Goal: Information Seeking & Learning: Find specific fact

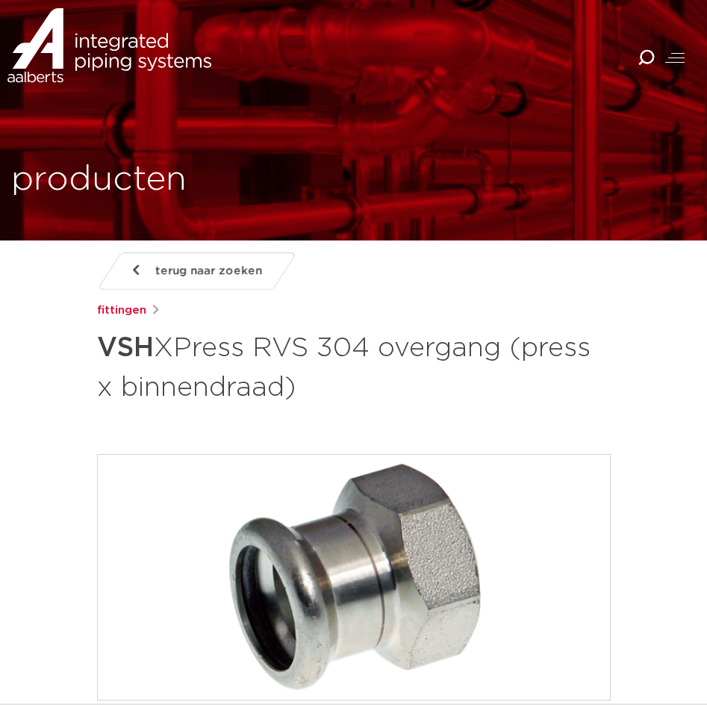
click at [644, 53] on icon "Combined Shape" at bounding box center [645, 57] width 17 height 17
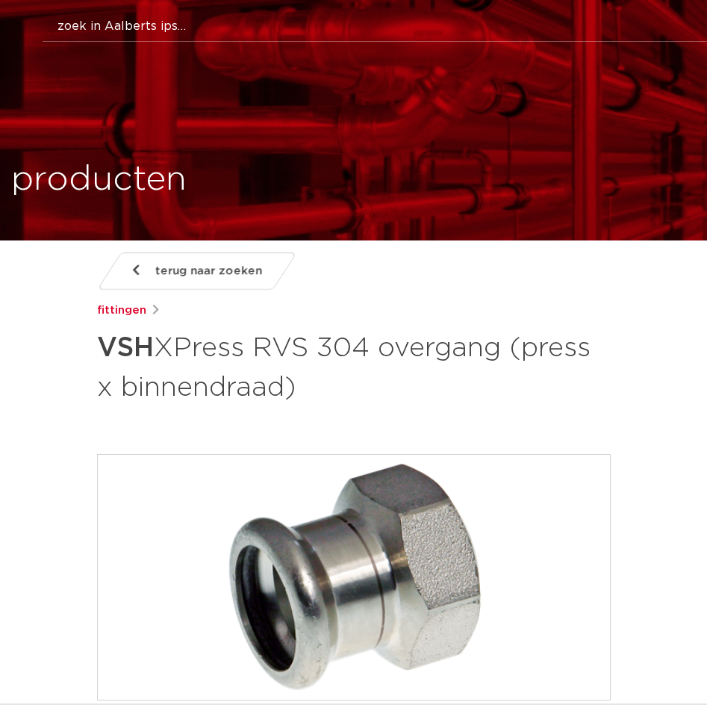
click at [133, 26] on button "Zoeken" at bounding box center [379, 24] width 703 height 24
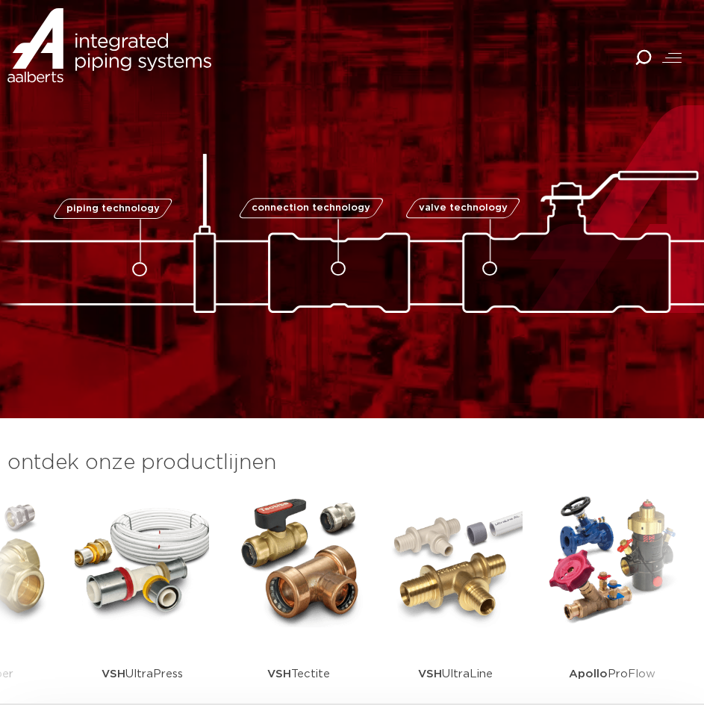
click at [637, 60] on icon "Combined Shape" at bounding box center [642, 57] width 17 height 17
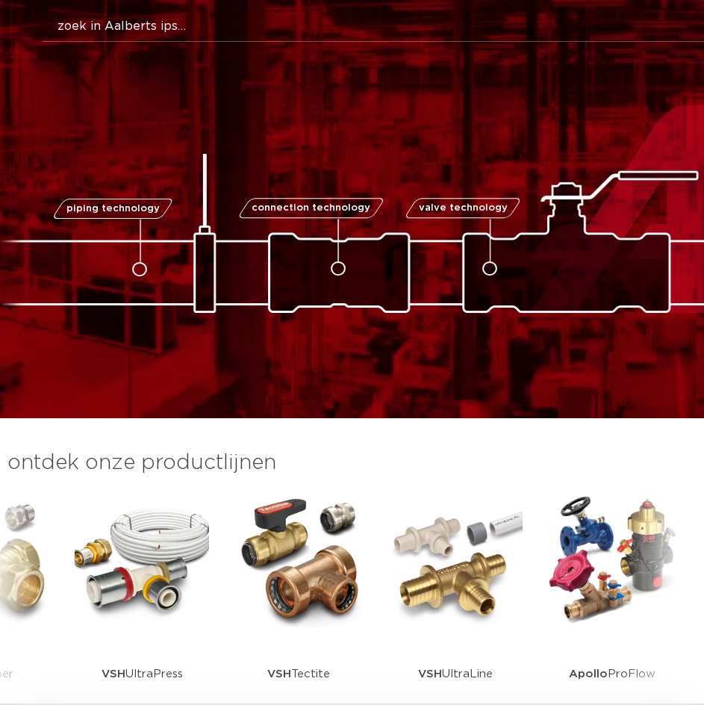
drag, startPoint x: 310, startPoint y: 27, endPoint x: 184, endPoint y: 19, distance: 125.6
click at [184, 19] on button "Zoeken" at bounding box center [378, 24] width 700 height 24
click at [157, 28] on button "Zoeken" at bounding box center [378, 24] width 700 height 24
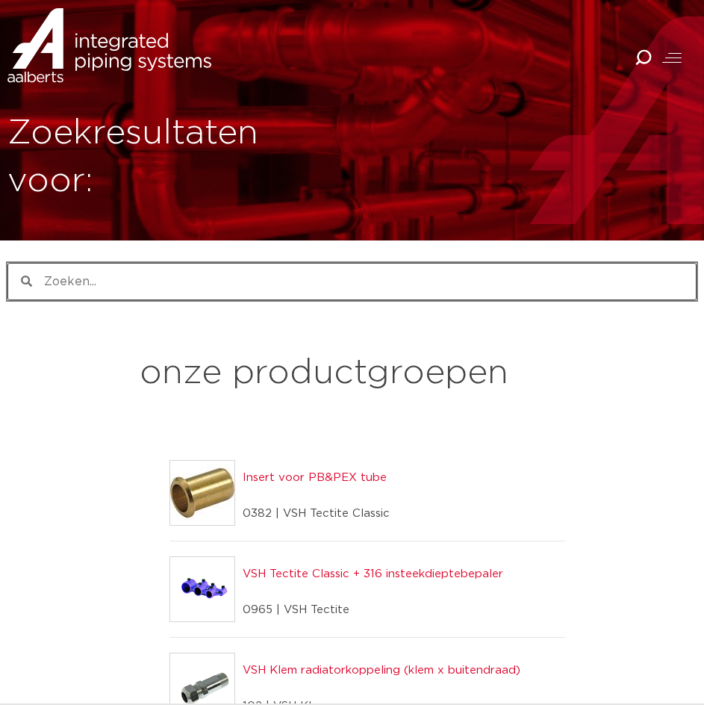
click at [113, 275] on input "Zoeken" at bounding box center [363, 281] width 663 height 36
paste input "R2738"
type input "R2738"
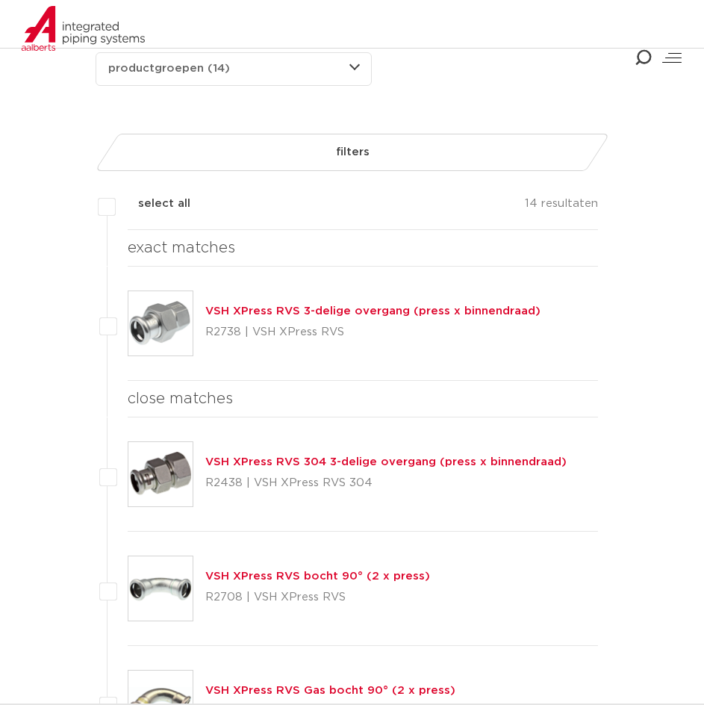
scroll to position [299, 0]
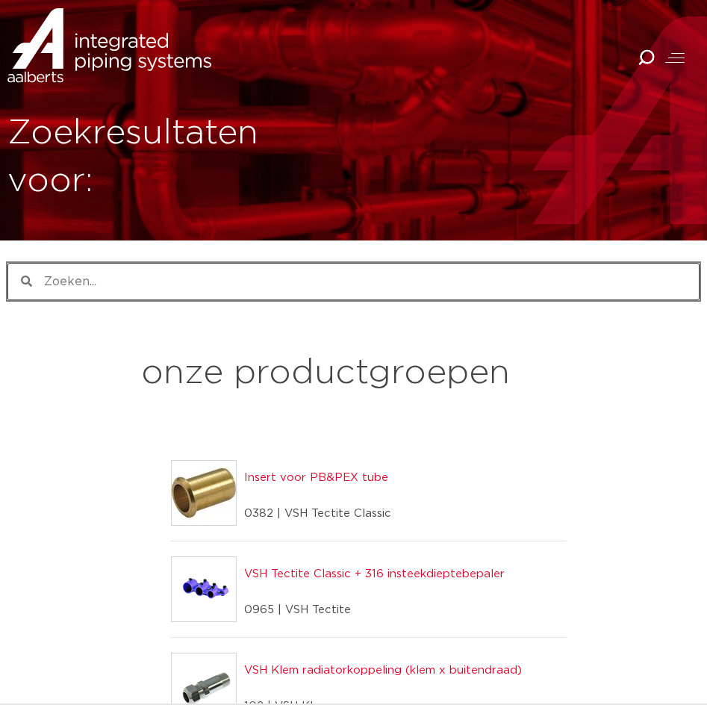
drag, startPoint x: 47, startPoint y: 278, endPoint x: 67, endPoint y: 309, distance: 36.6
click at [47, 278] on input "Zoeken" at bounding box center [365, 281] width 666 height 36
paste input "123460479"
type input "123460479"
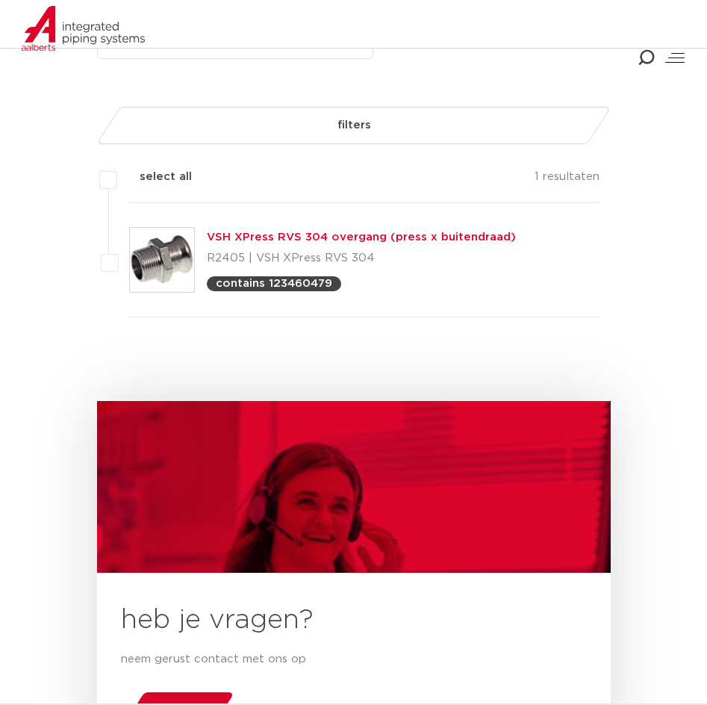
click at [246, 237] on link "VSH XPress RVS 304 overgang (press x buitendraad)" at bounding box center [361, 236] width 309 height 11
